Goal: Task Accomplishment & Management: Complete application form

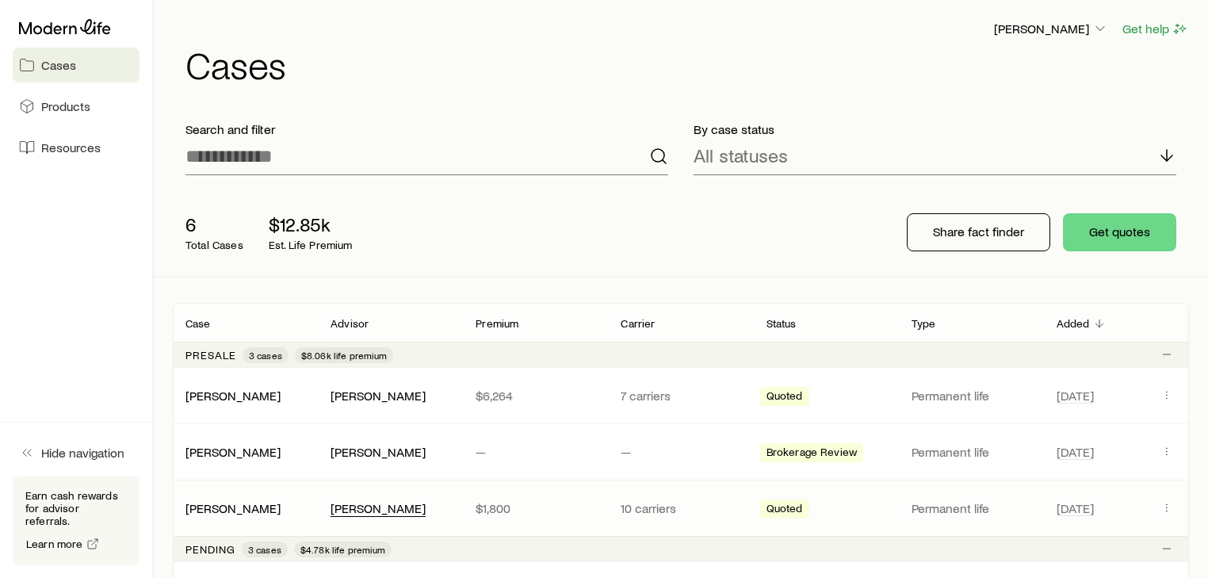
click at [411, 504] on div "[PERSON_NAME]" at bounding box center [378, 508] width 95 height 17
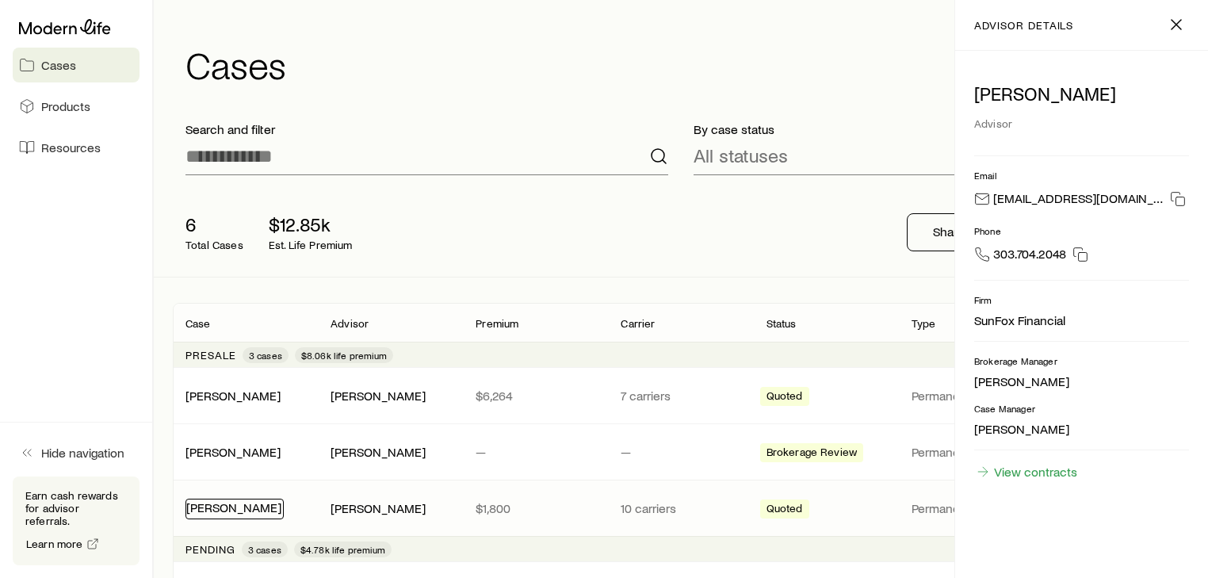
click at [273, 507] on link "[PERSON_NAME]" at bounding box center [233, 506] width 95 height 15
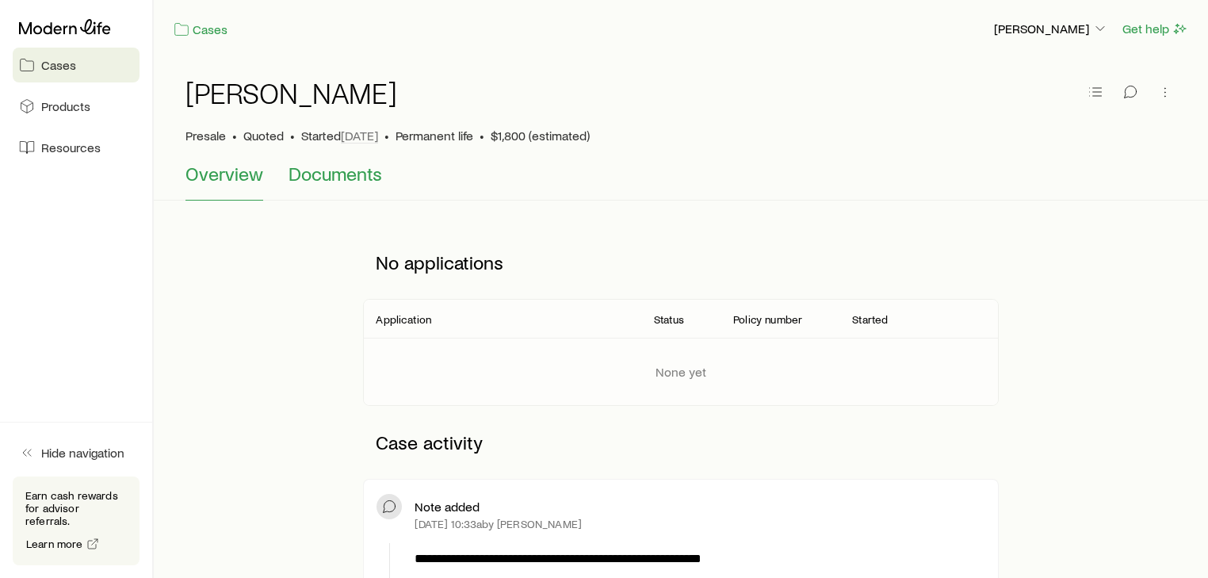
click at [338, 178] on span "Documents" at bounding box center [336, 173] width 94 height 22
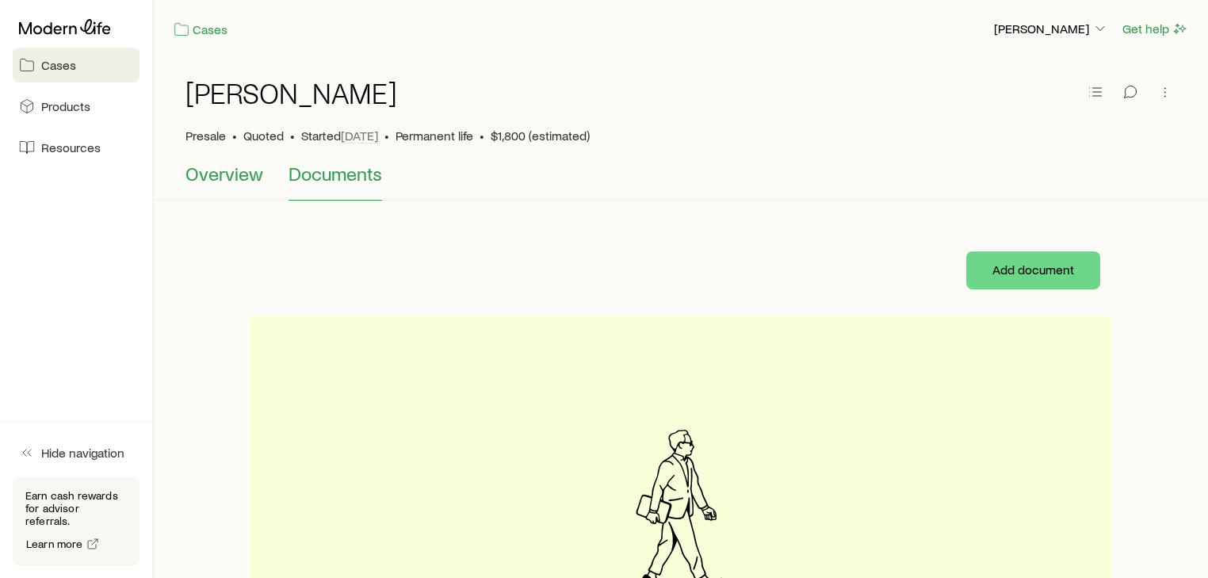
click at [211, 168] on span "Overview" at bounding box center [224, 173] width 78 height 22
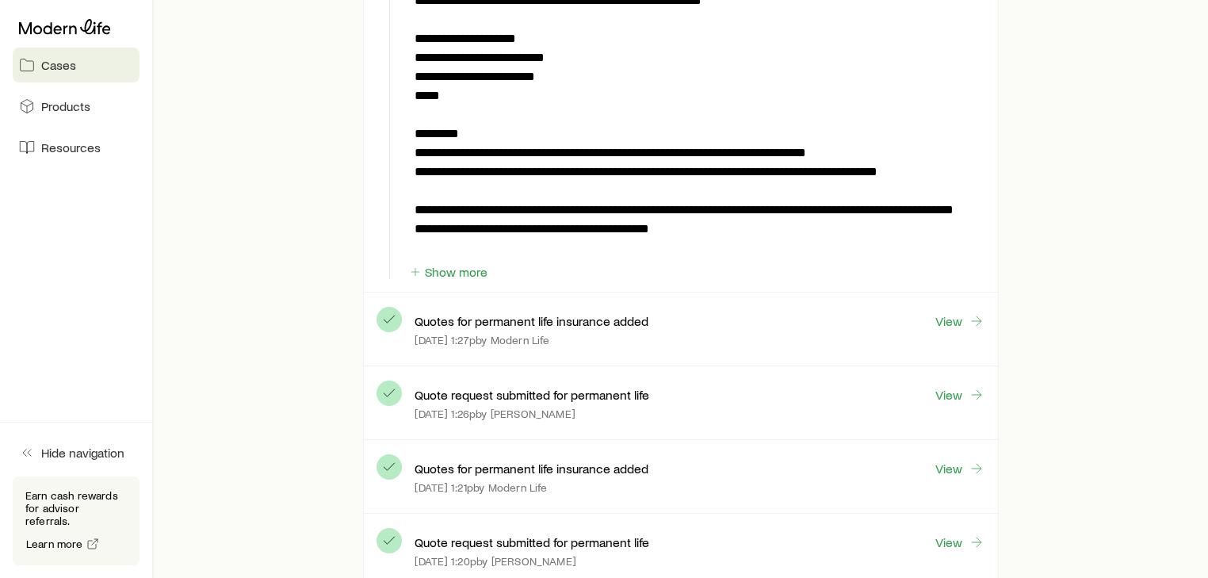
scroll to position [634, 0]
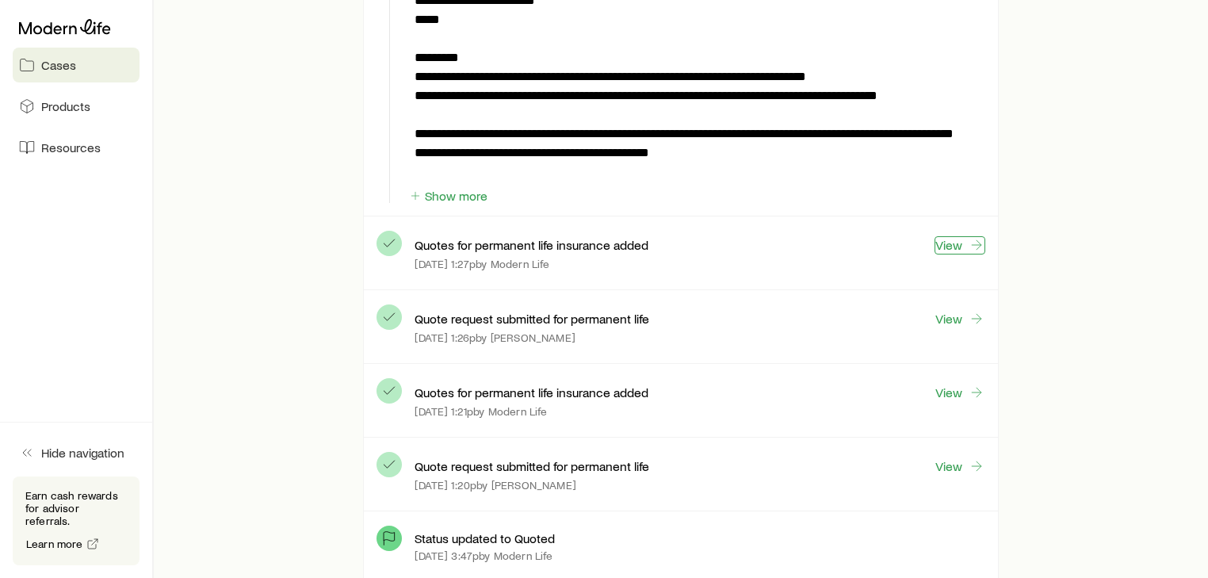
click at [947, 241] on link "View" at bounding box center [960, 245] width 51 height 18
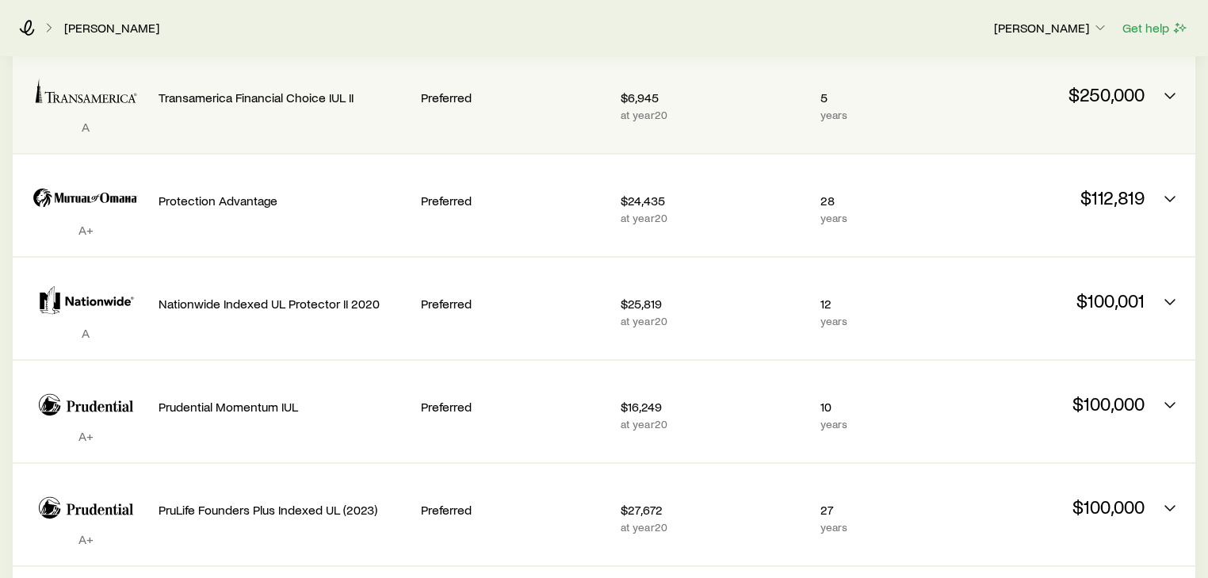
scroll to position [444, 0]
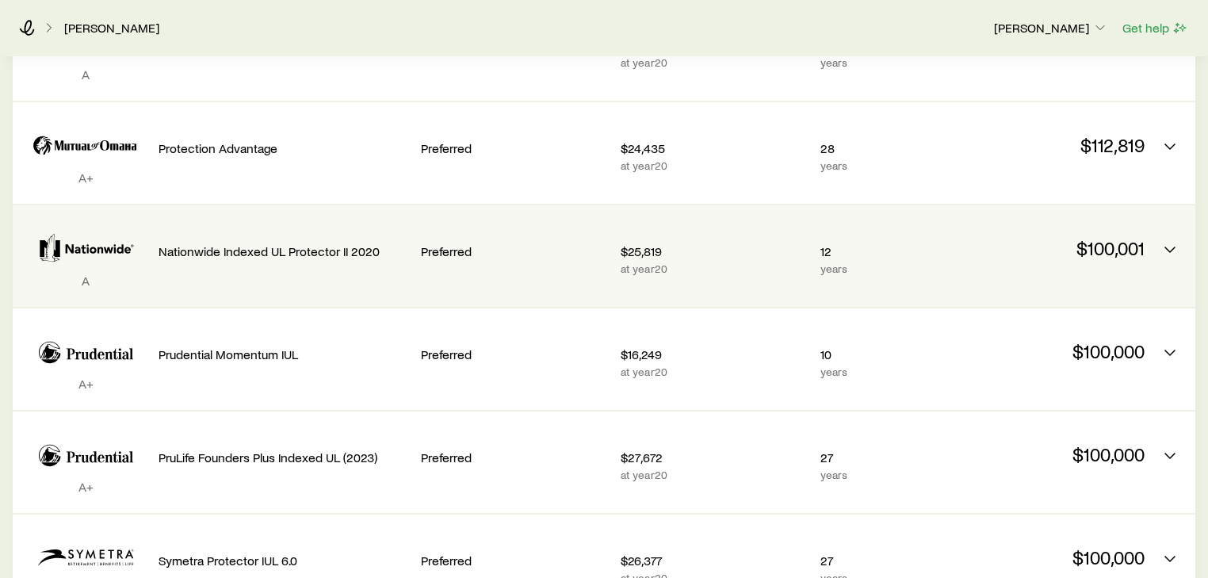
click at [1110, 237] on p "$100,001" at bounding box center [1051, 248] width 187 height 22
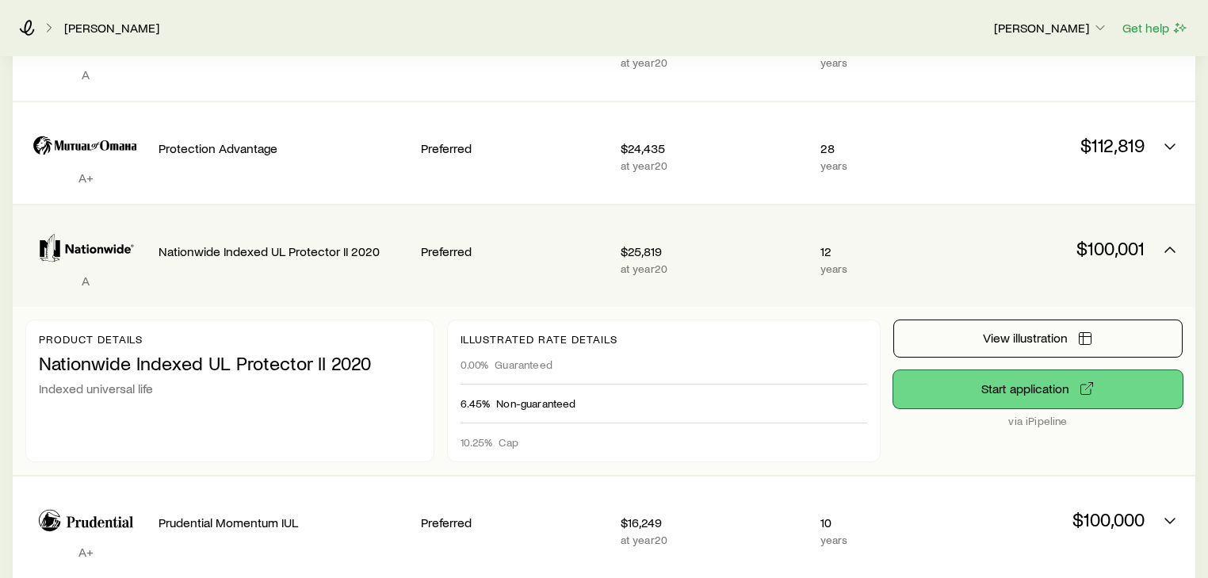
click at [1021, 373] on button "Start application" at bounding box center [1037, 389] width 289 height 38
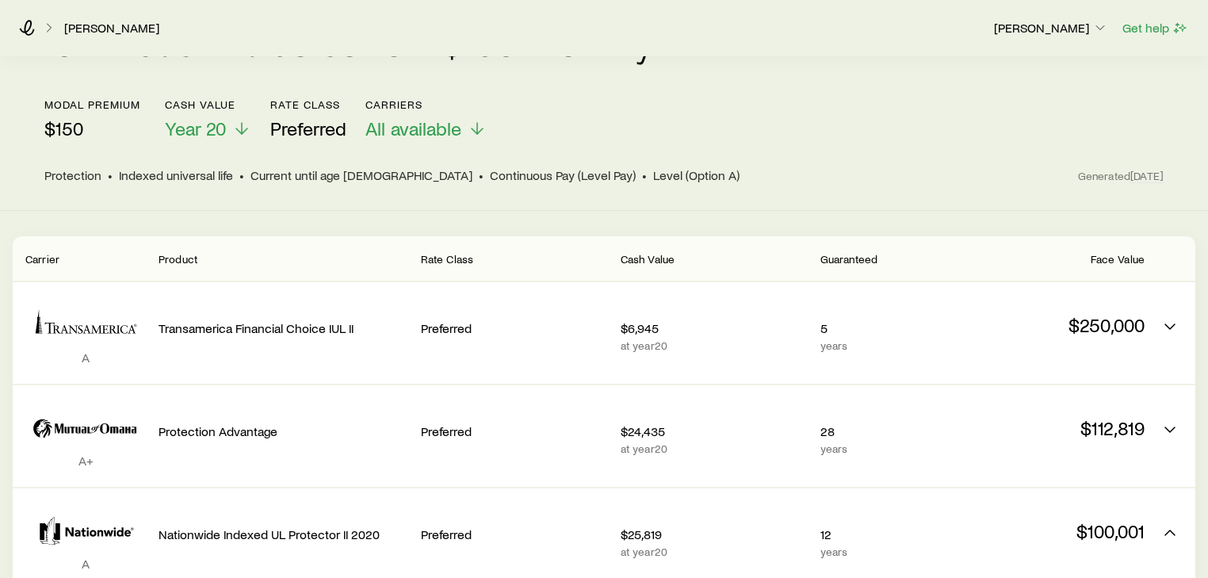
scroll to position [0, 0]
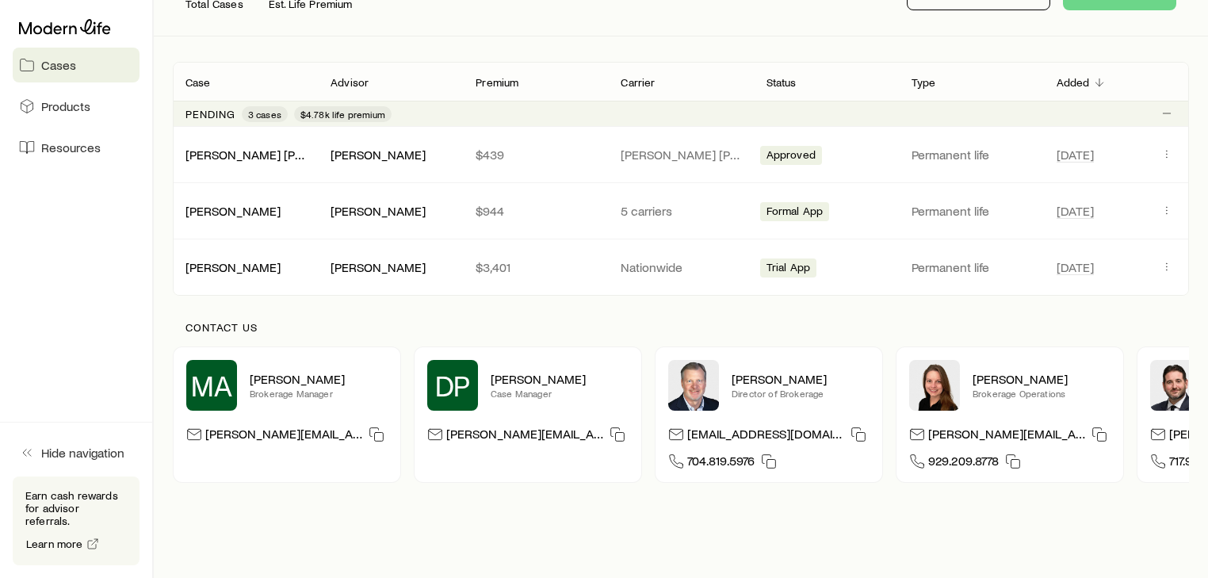
scroll to position [254, 0]
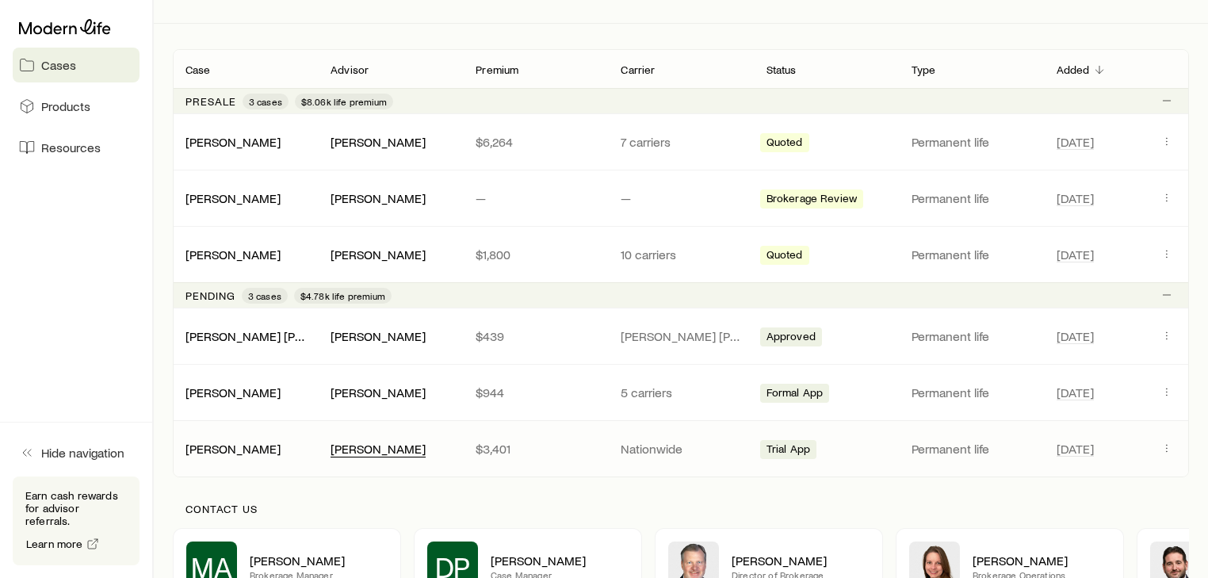
click at [399, 444] on div "[PERSON_NAME]" at bounding box center [378, 449] width 95 height 17
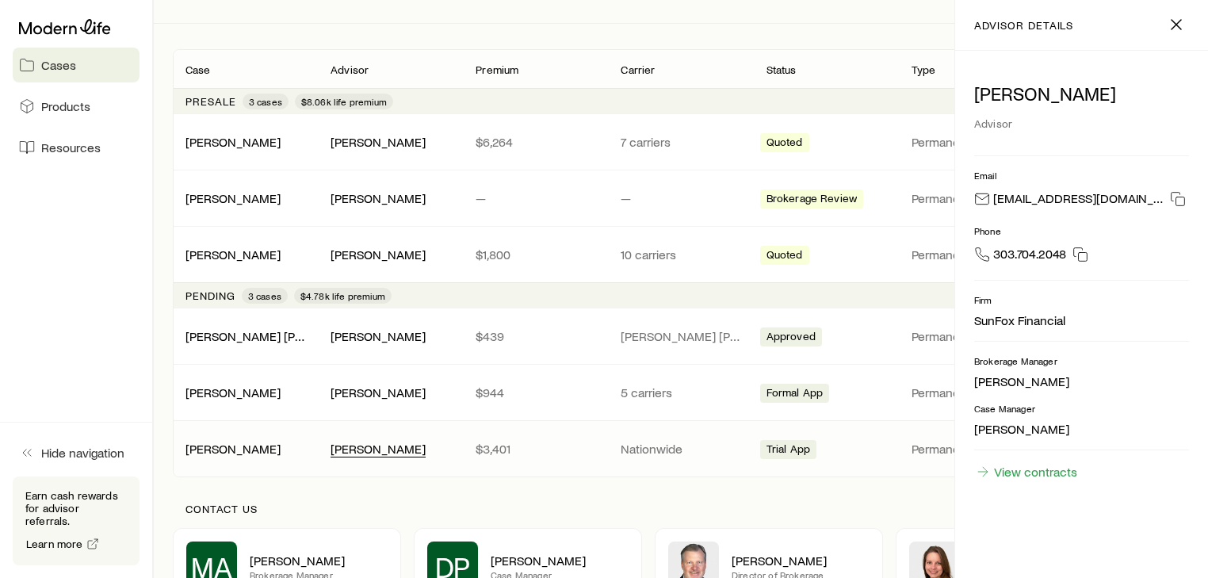
click at [399, 444] on div "[PERSON_NAME]" at bounding box center [378, 449] width 95 height 17
click at [231, 447] on link "[PERSON_NAME]" at bounding box center [233, 447] width 95 height 15
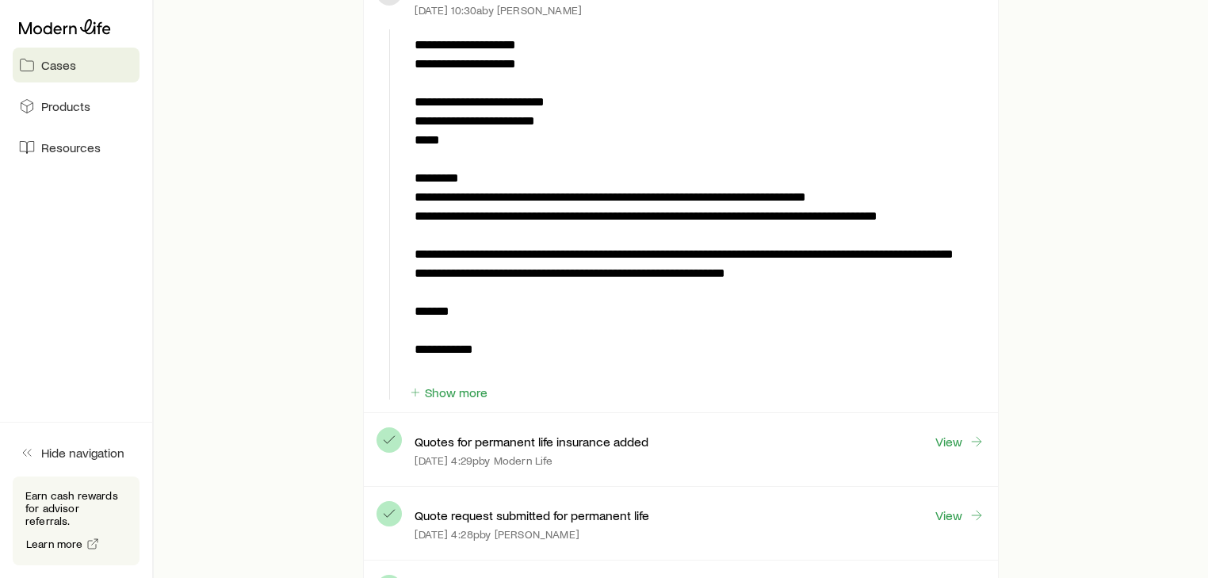
scroll to position [1649, 0]
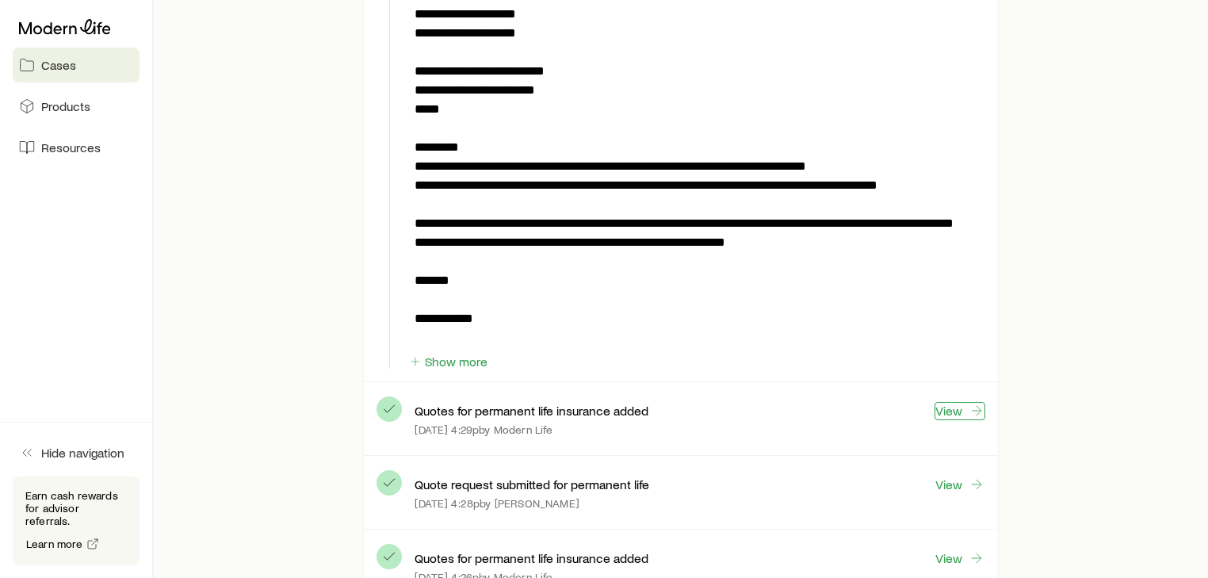
click at [946, 406] on link "View" at bounding box center [960, 411] width 51 height 18
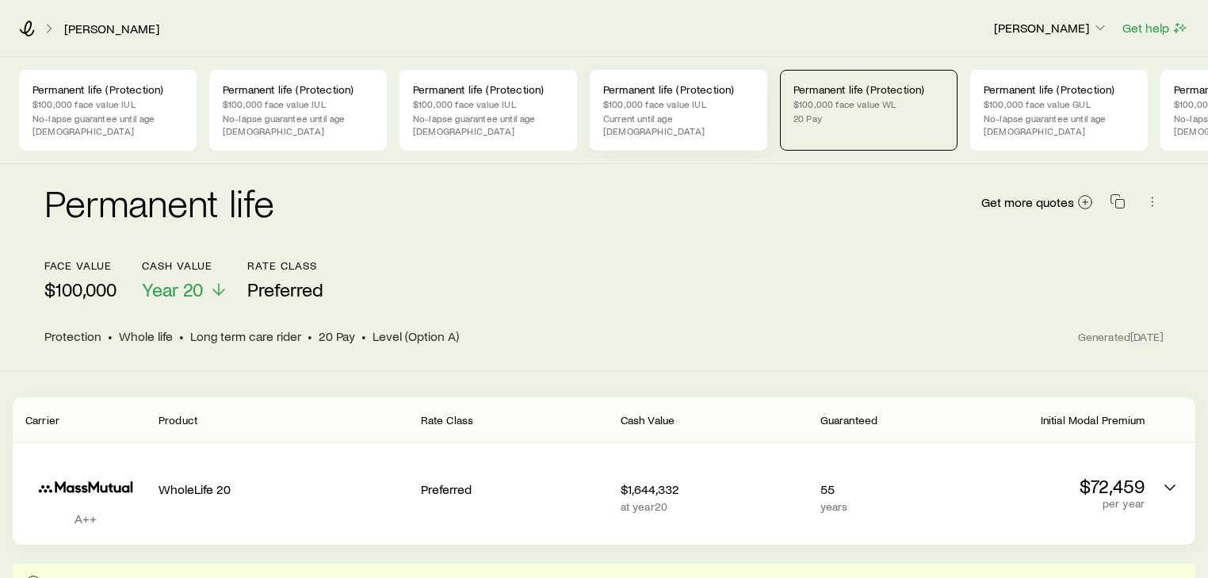
click at [686, 89] on p "Permanent life (Protection)" at bounding box center [678, 89] width 151 height 13
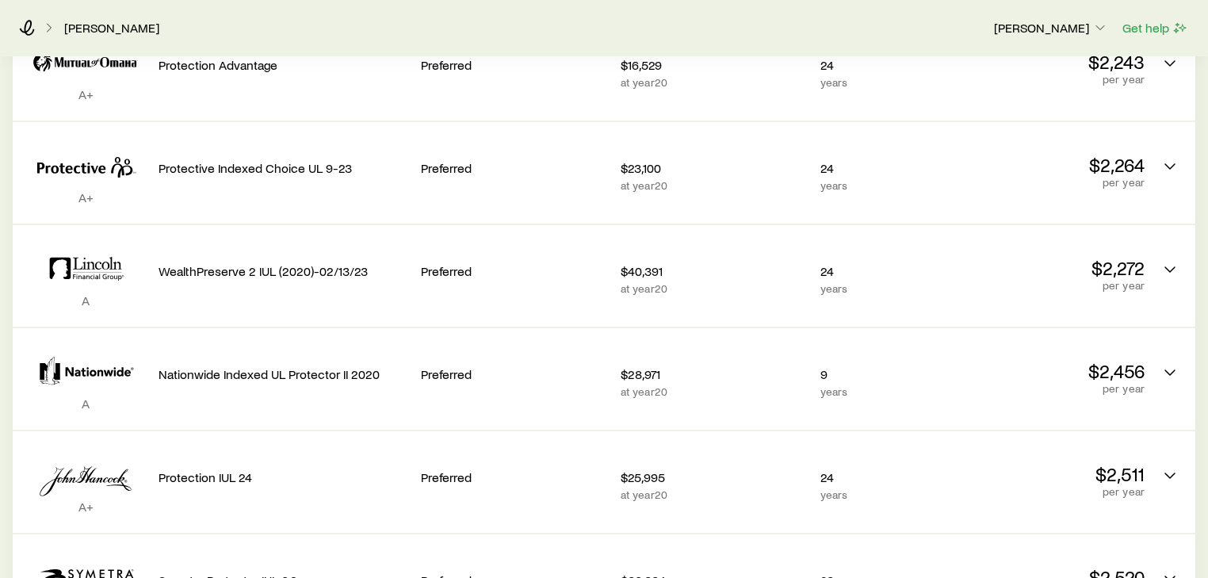
scroll to position [571, 0]
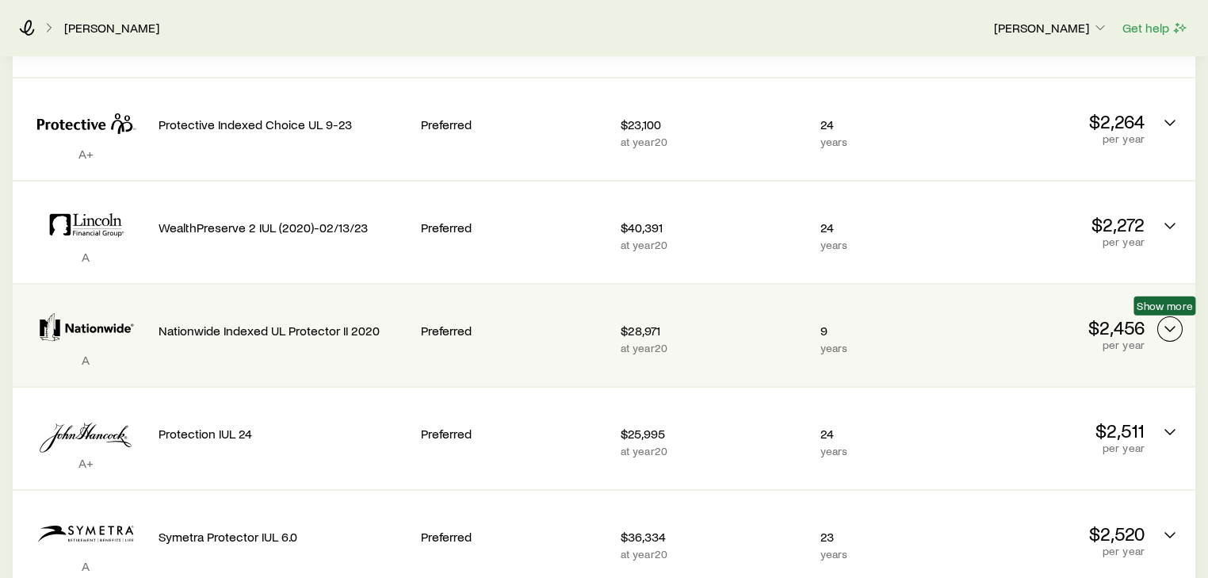
click at [1172, 327] on polyline "Permanent quotes" at bounding box center [1170, 329] width 10 height 5
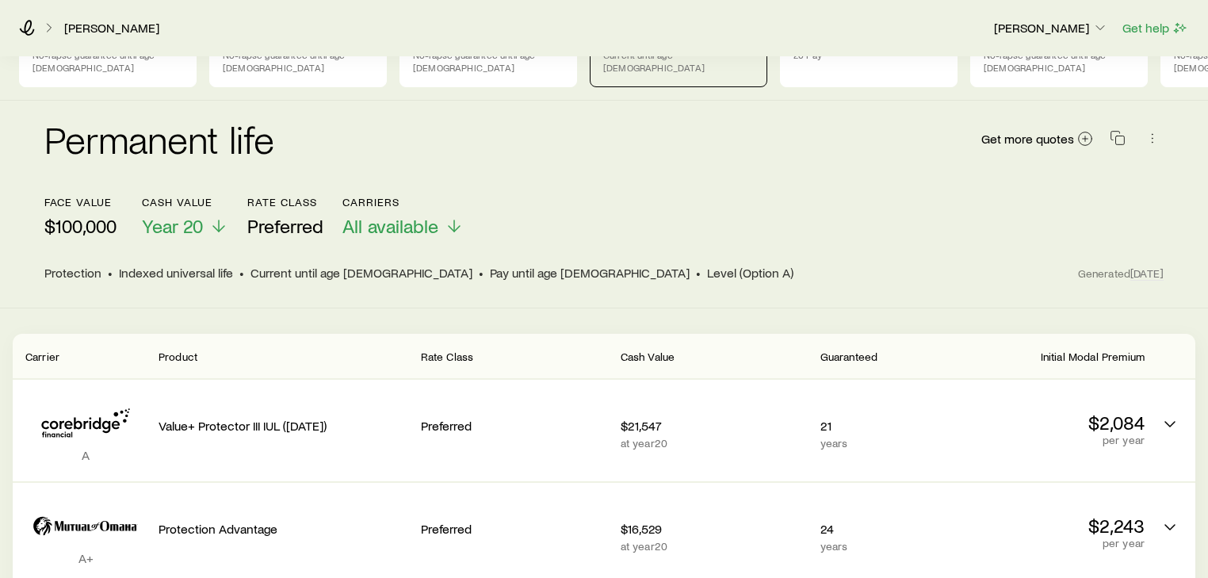
scroll to position [0, 0]
